Goal: Task Accomplishment & Management: Use online tool/utility

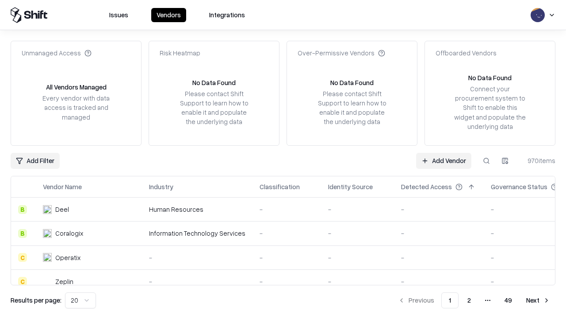
click at [444, 160] on link "Add Vendor" at bounding box center [443, 161] width 55 height 16
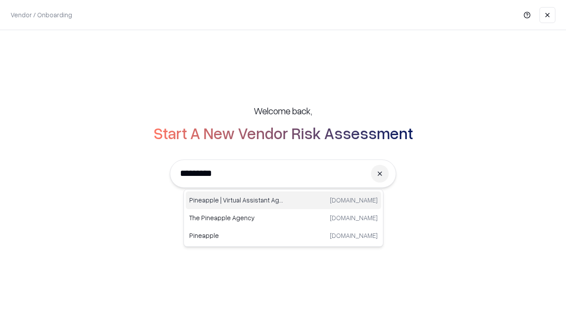
click at [284, 200] on div "Pineapple | Virtual Assistant Agency [DOMAIN_NAME]" at bounding box center [284, 200] width 196 height 18
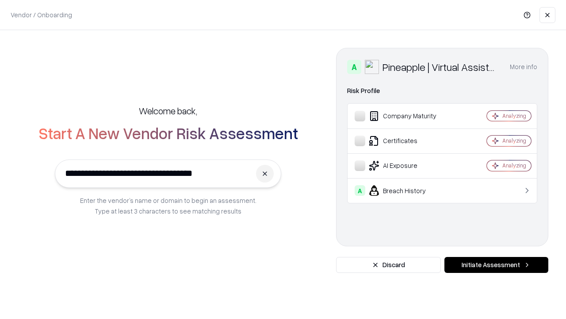
type input "**********"
click at [496, 265] on button "Initiate Assessment" at bounding box center [497, 265] width 104 height 16
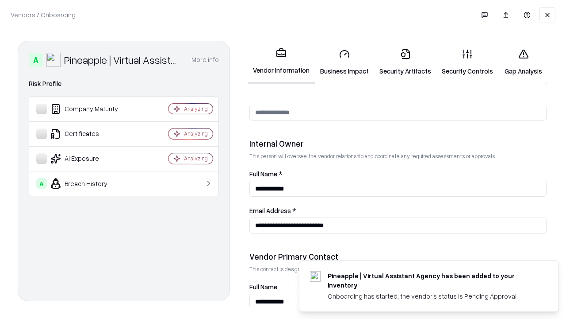
scroll to position [458, 0]
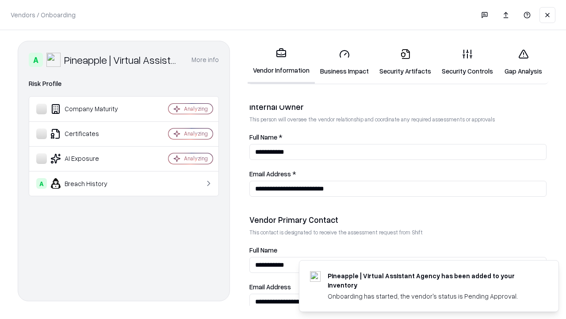
click at [345, 62] on link "Business Impact" at bounding box center [344, 62] width 59 height 41
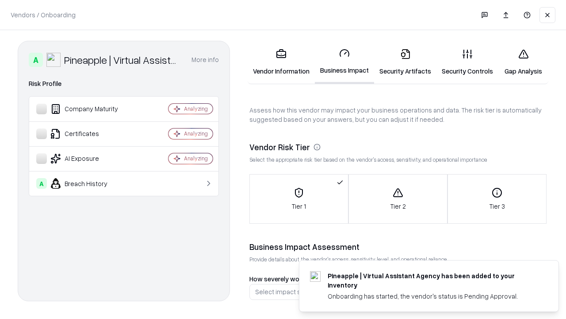
click at [405, 62] on link "Security Artifacts" at bounding box center [405, 62] width 62 height 41
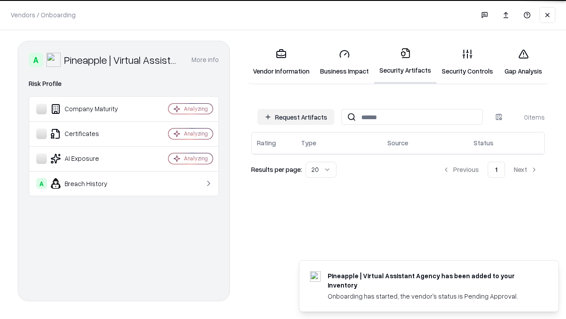
click at [296, 117] on button "Request Artifacts" at bounding box center [296, 117] width 77 height 16
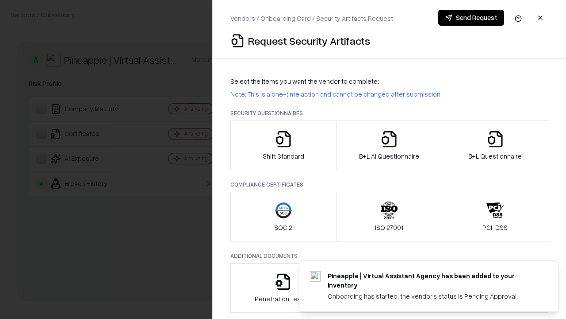
click at [283, 145] on icon "button" at bounding box center [284, 139] width 18 height 18
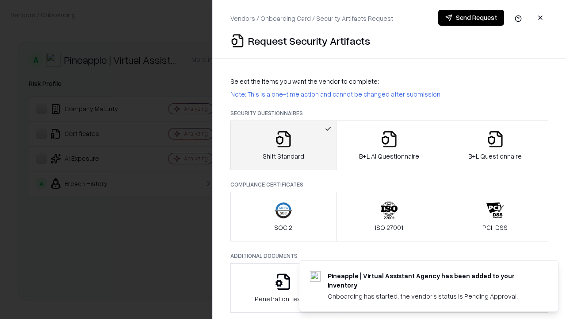
click at [471, 18] on button "Send Request" at bounding box center [472, 18] width 66 height 16
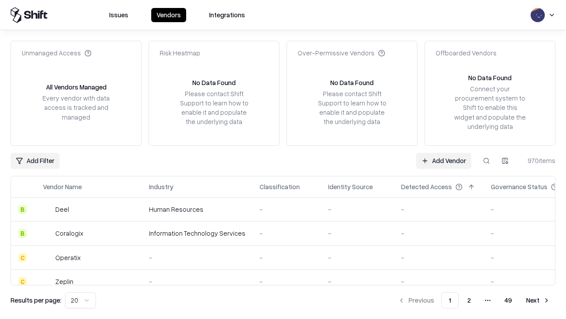
click at [487, 160] on button at bounding box center [487, 161] width 16 height 16
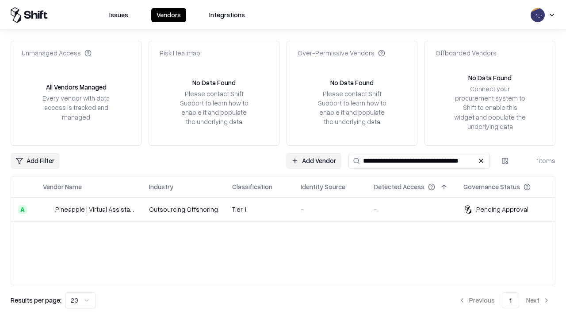
type input "**********"
click at [289, 209] on td "Tier 1" at bounding box center [259, 209] width 69 height 24
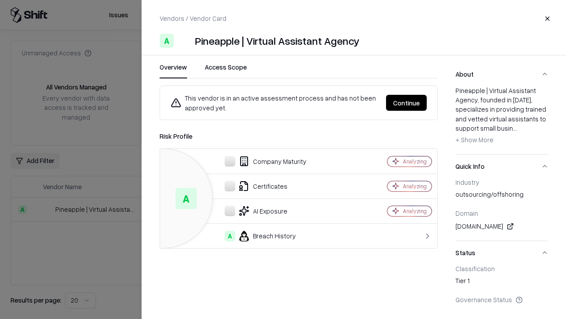
click at [407, 103] on button "Continue" at bounding box center [406, 103] width 41 height 16
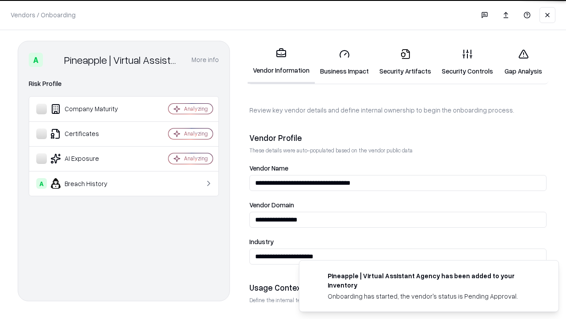
click at [405, 62] on link "Security Artifacts" at bounding box center [405, 62] width 62 height 41
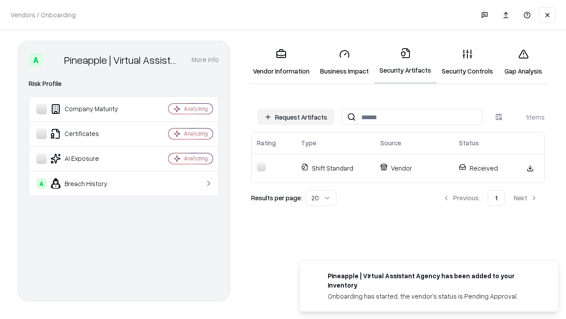
click at [468, 62] on link "Security Controls" at bounding box center [468, 62] width 62 height 41
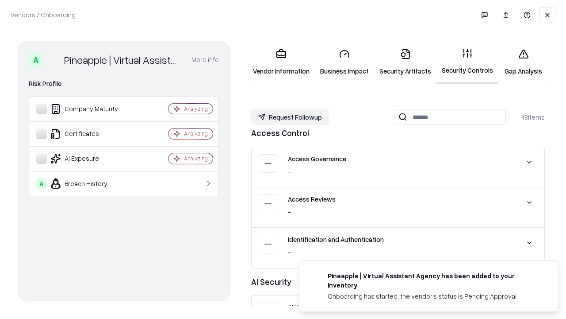
click at [290, 116] on button "Request Followup" at bounding box center [290, 117] width 78 height 16
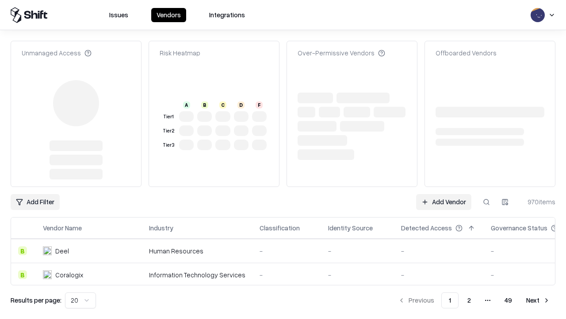
click at [444, 194] on link "Add Vendor" at bounding box center [443, 202] width 55 height 16
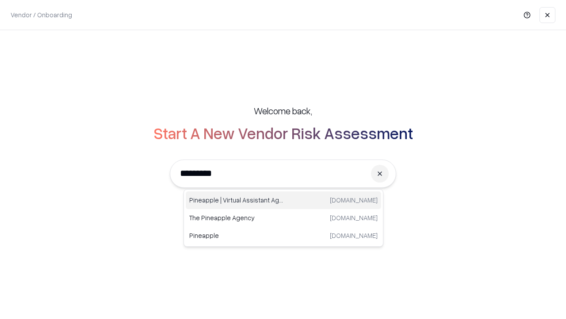
click at [284, 200] on div "Pineapple | Virtual Assistant Agency [DOMAIN_NAME]" at bounding box center [284, 200] width 196 height 18
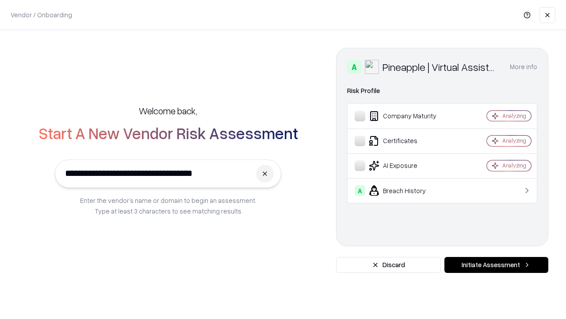
type input "**********"
click at [496, 265] on button "Initiate Assessment" at bounding box center [497, 265] width 104 height 16
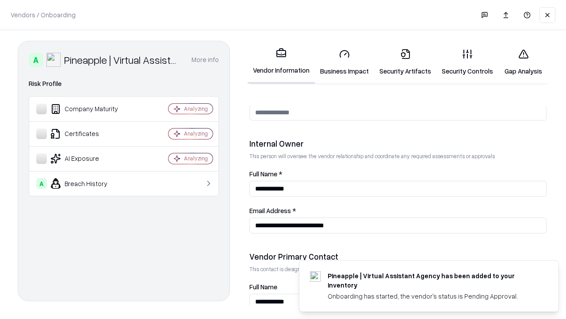
scroll to position [458, 0]
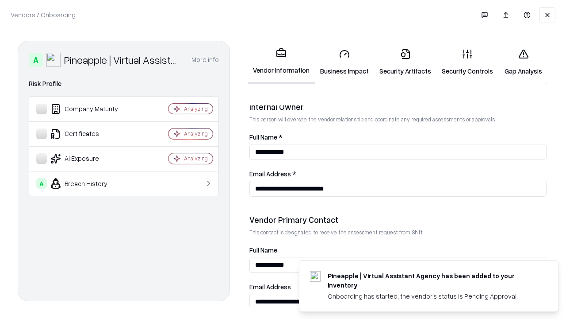
click at [523, 62] on link "Gap Analysis" at bounding box center [524, 62] width 50 height 41
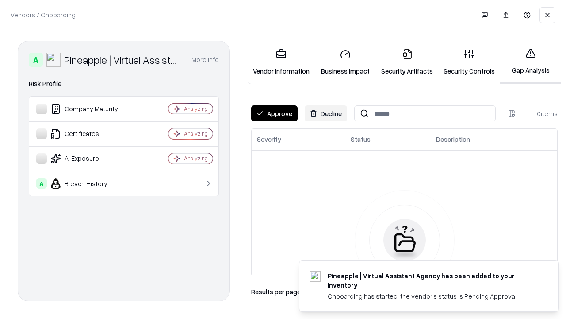
click at [274, 113] on button "Approve" at bounding box center [274, 113] width 46 height 16
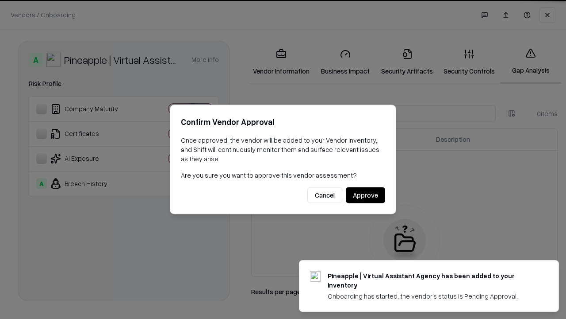
click at [366, 195] on button "Approve" at bounding box center [365, 195] width 39 height 16
